Goal: Transaction & Acquisition: Purchase product/service

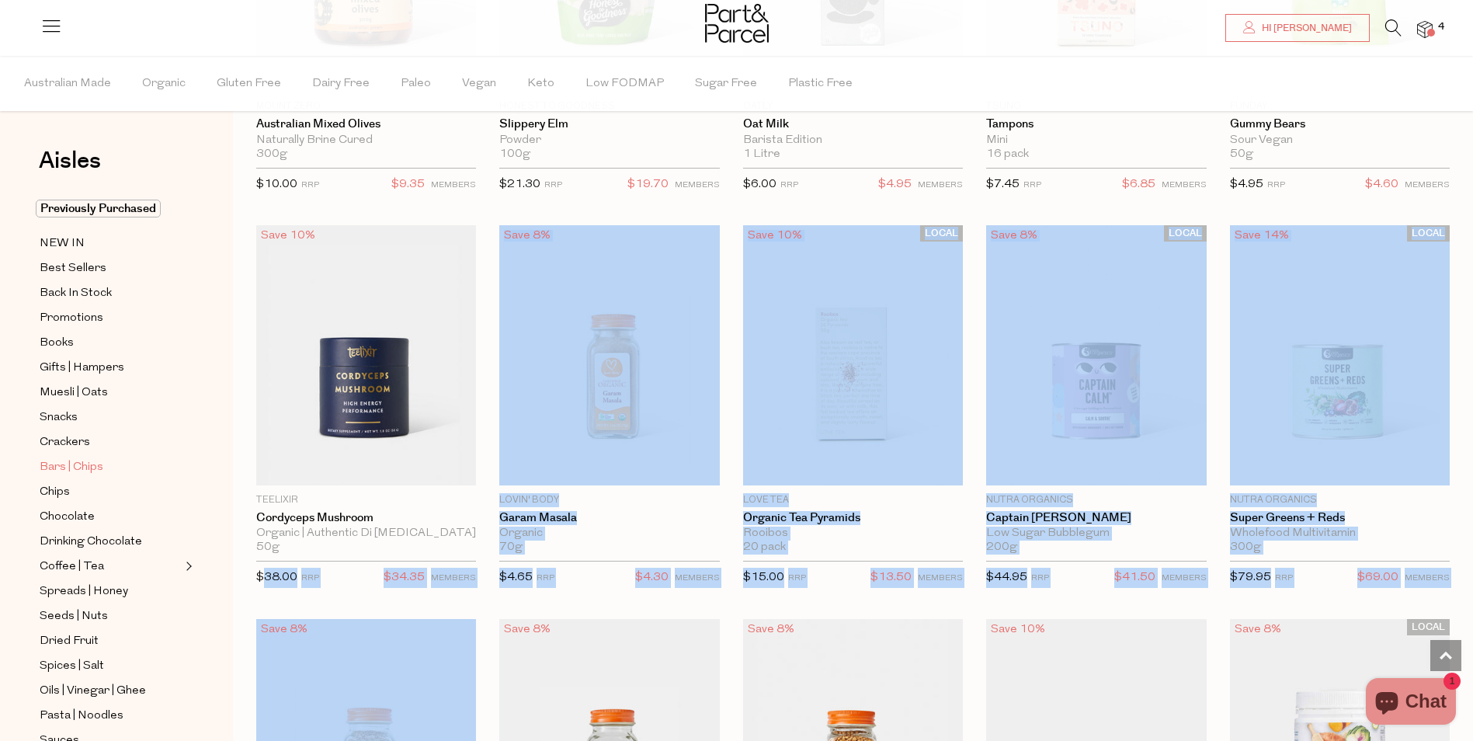
click at [97, 458] on span "Bars | Chips" at bounding box center [72, 467] width 64 height 19
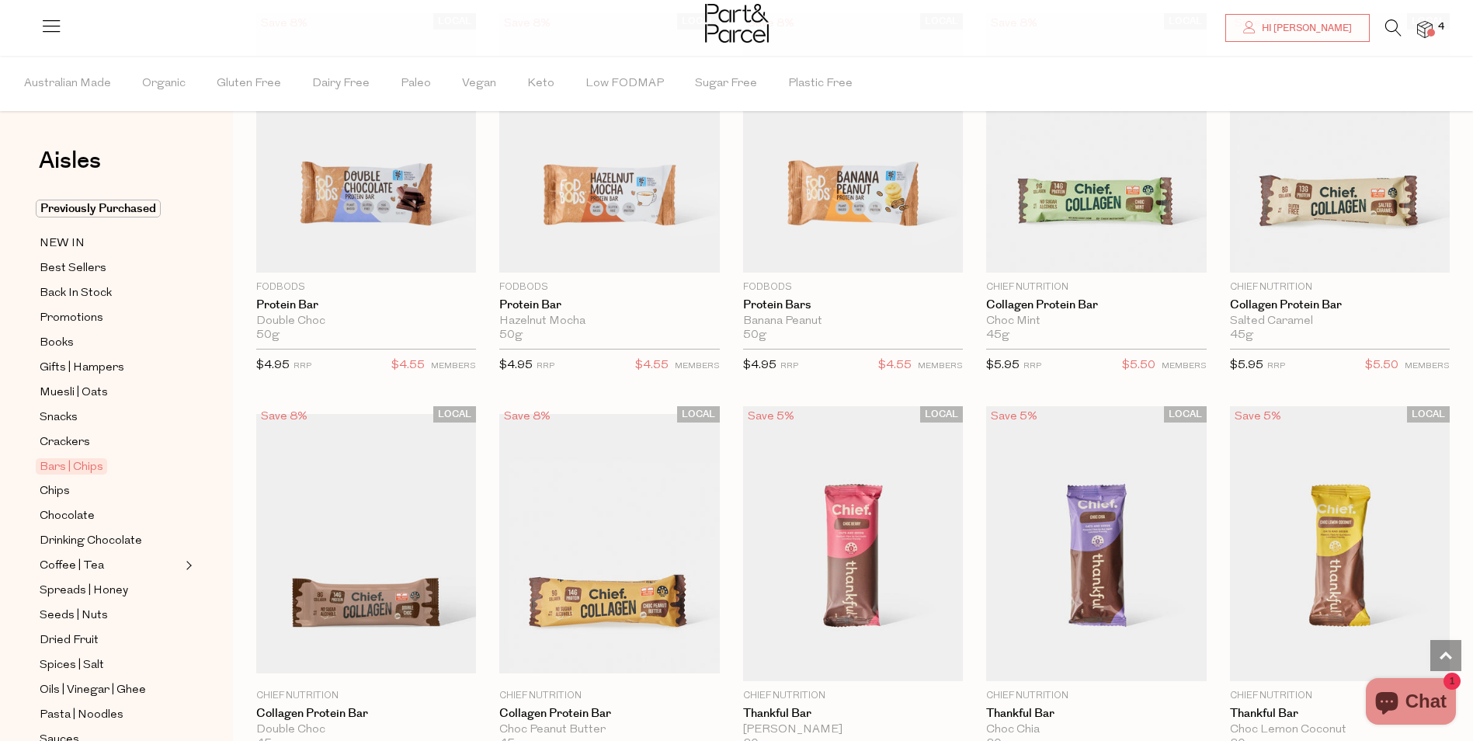
scroll to position [971, 0]
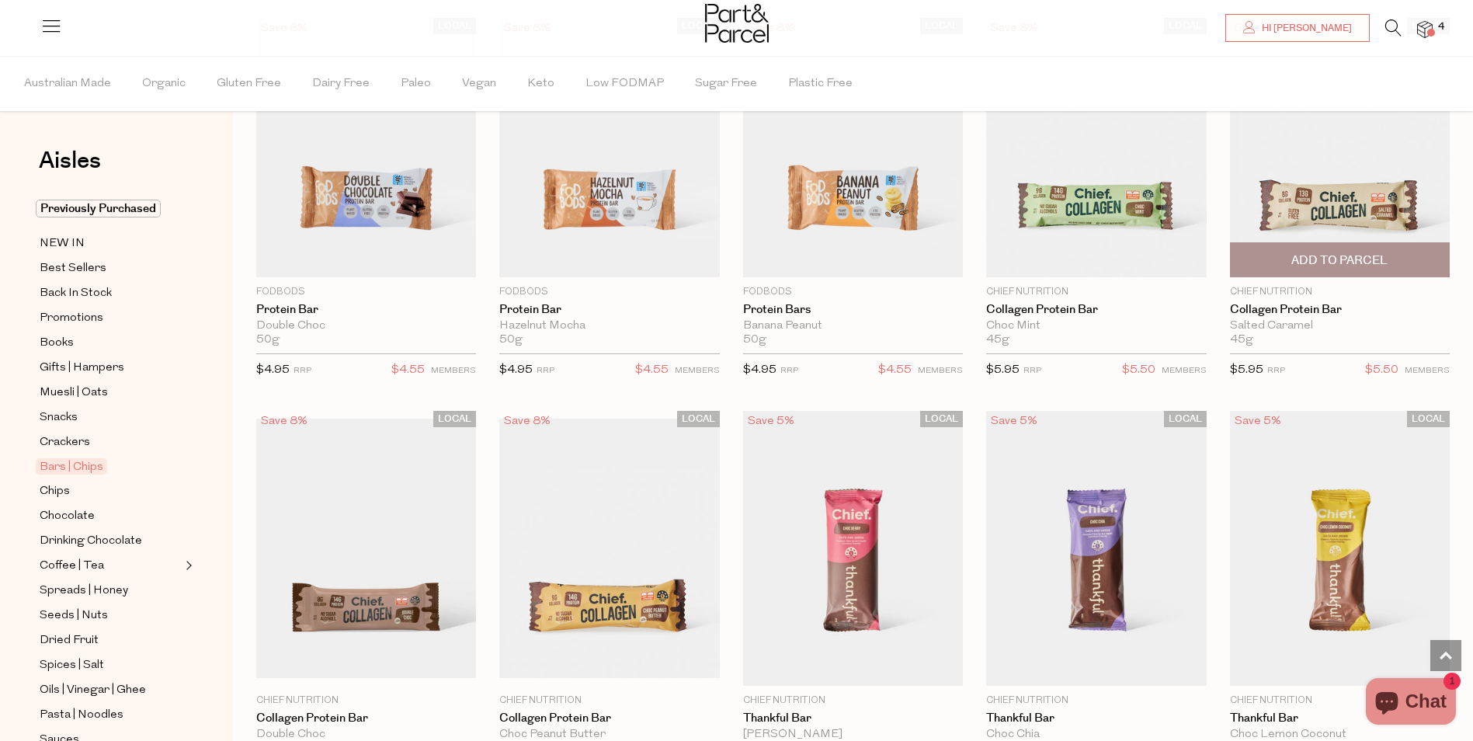
click at [1383, 232] on img at bounding box center [1340, 148] width 220 height 260
